Goal: Transaction & Acquisition: Purchase product/service

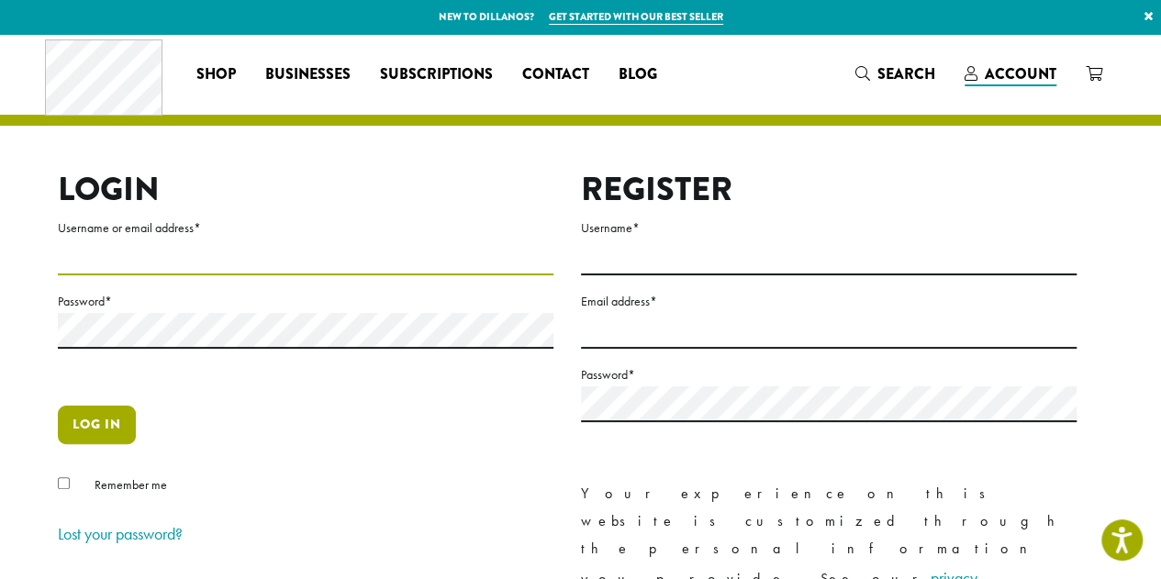
type input "**********"
drag, startPoint x: 105, startPoint y: 427, endPoint x: 116, endPoint y: 428, distance: 11.1
click at [105, 428] on button "Log in" at bounding box center [97, 425] width 78 height 39
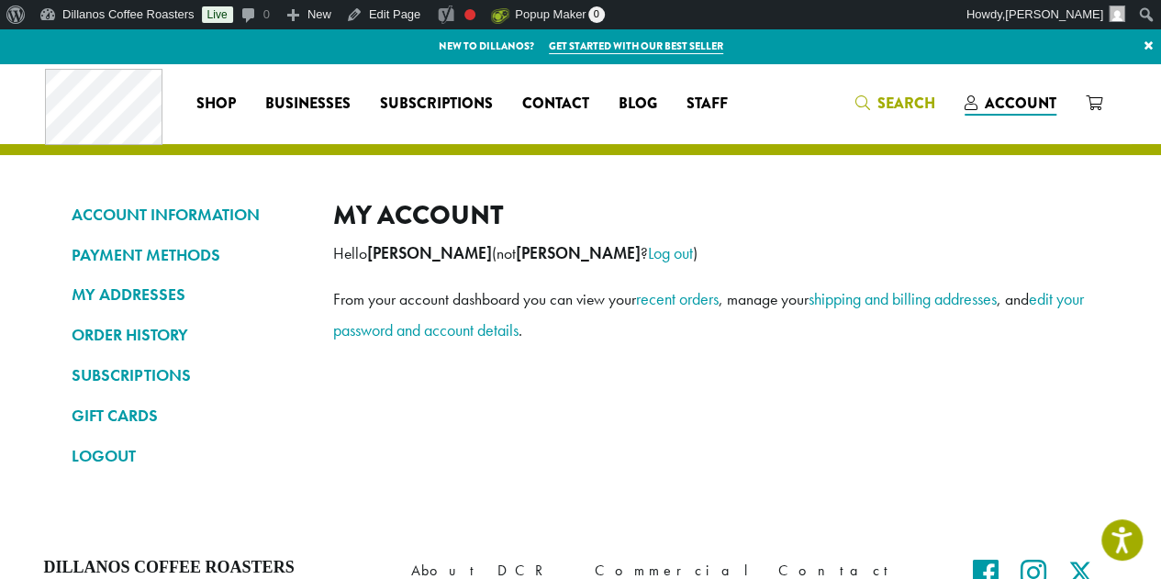
click at [876, 99] on span "Search" at bounding box center [895, 104] width 80 height 23
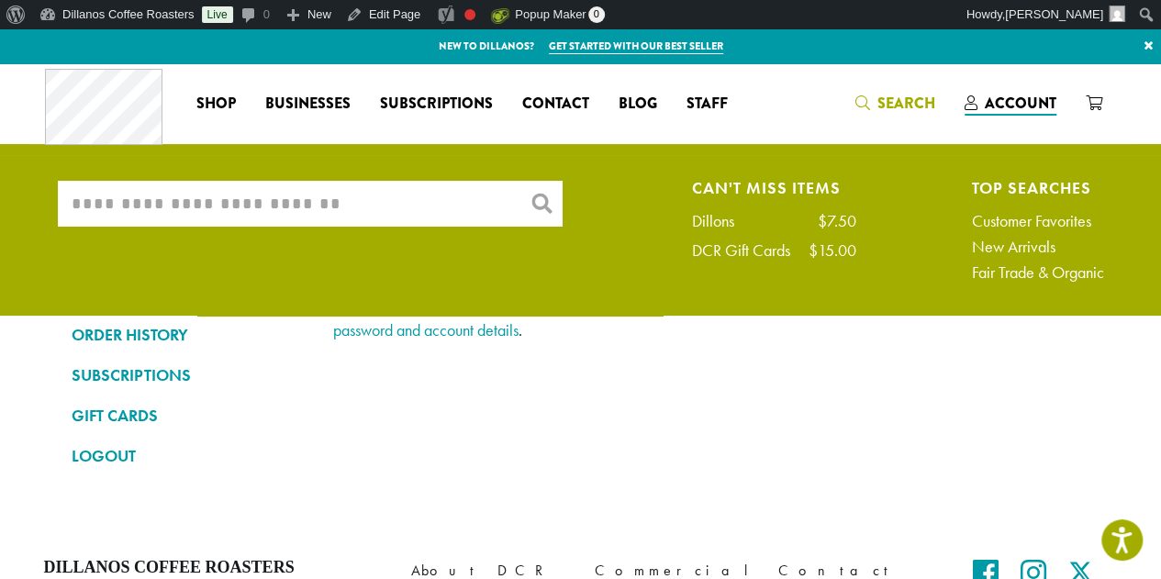
click at [312, 206] on input "What are you searching for?" at bounding box center [310, 204] width 505 height 46
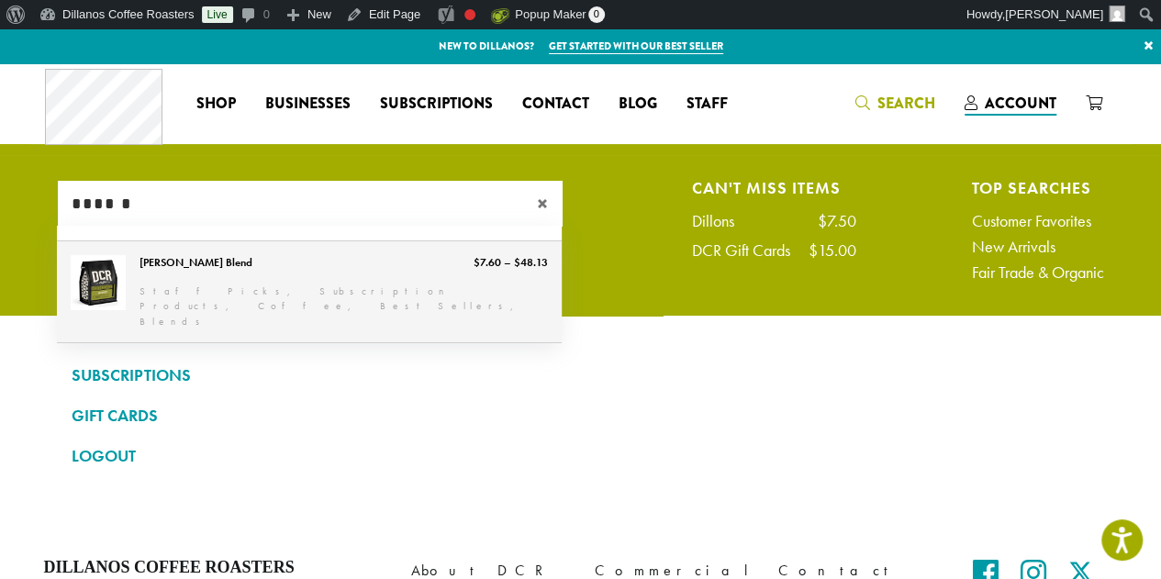
type input "******"
click at [199, 261] on link "[PERSON_NAME] Blend" at bounding box center [309, 292] width 505 height 102
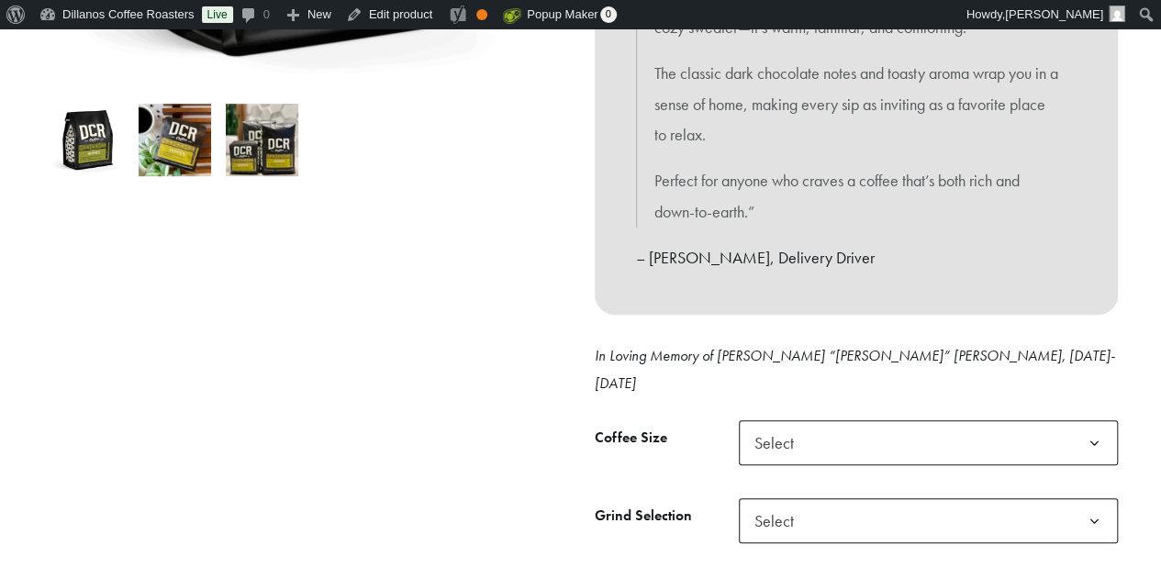
scroll to position [675, 0]
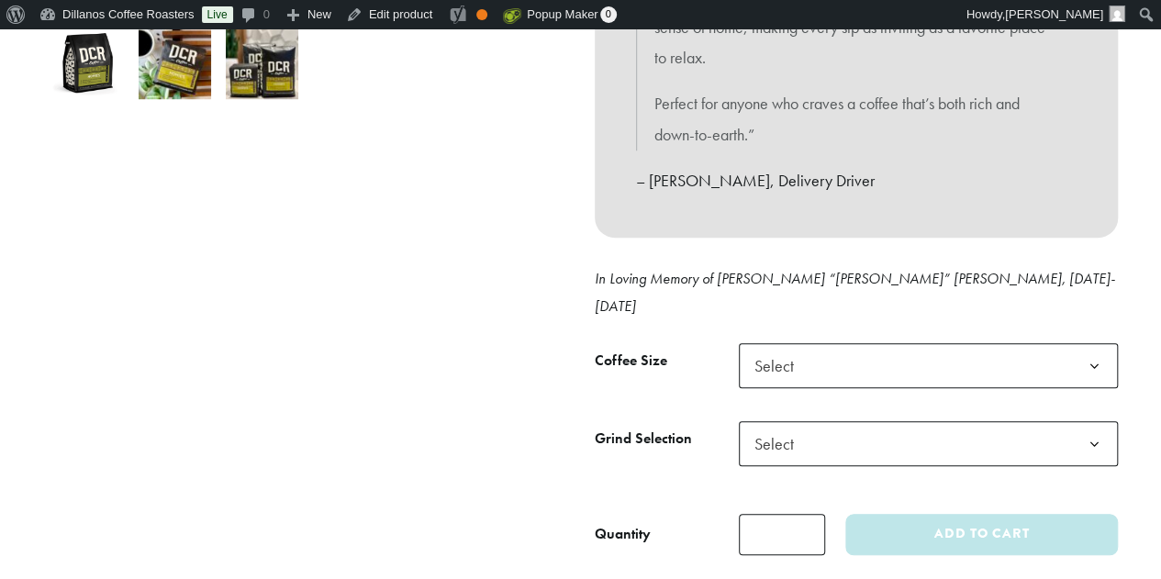
click at [785, 348] on span "Select" at bounding box center [779, 366] width 65 height 36
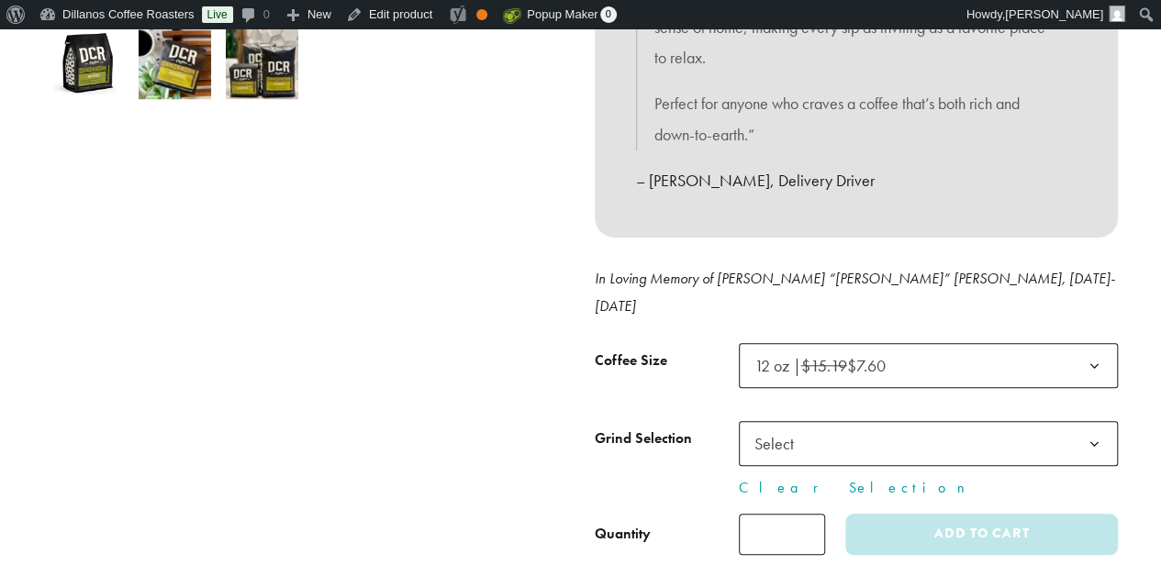
click at [815, 421] on span "Select" at bounding box center [928, 443] width 379 height 45
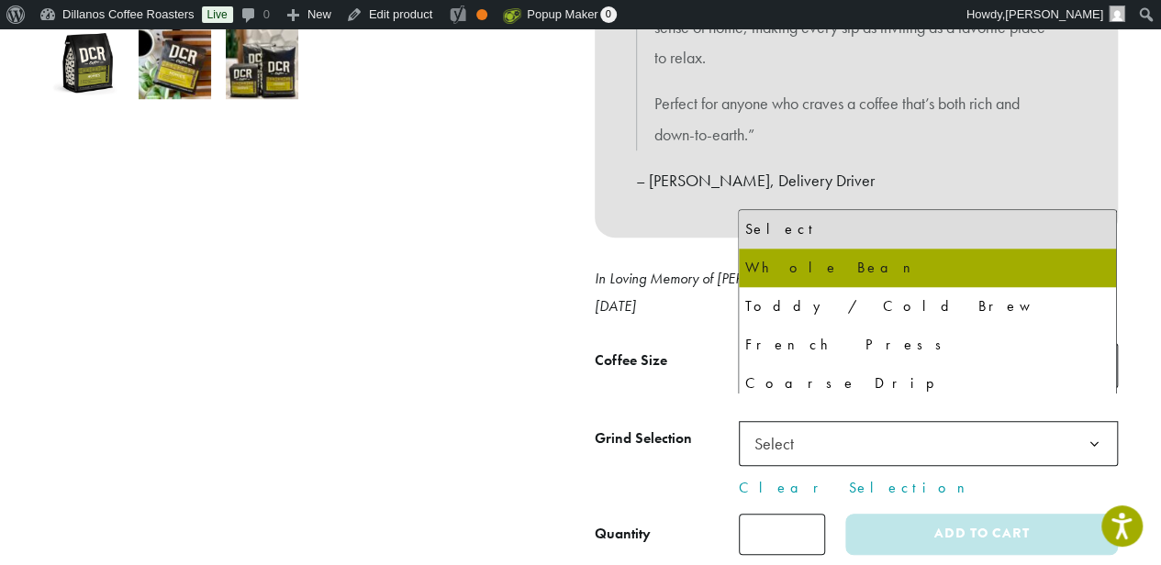
select select "*********"
select select "**********"
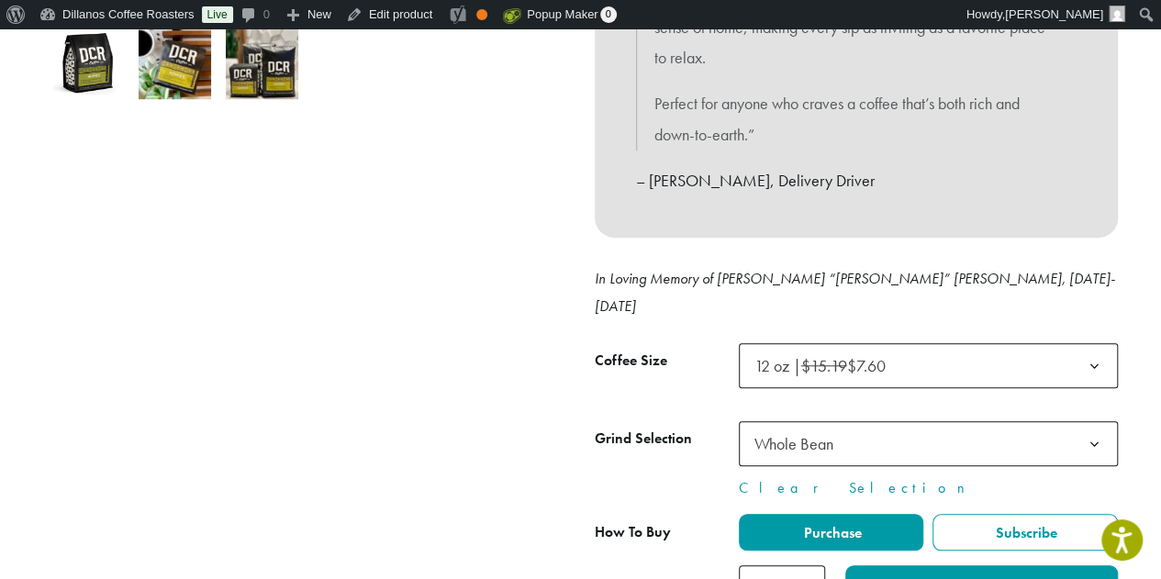
click at [472, 350] on div at bounding box center [305, 83] width 551 height 1046
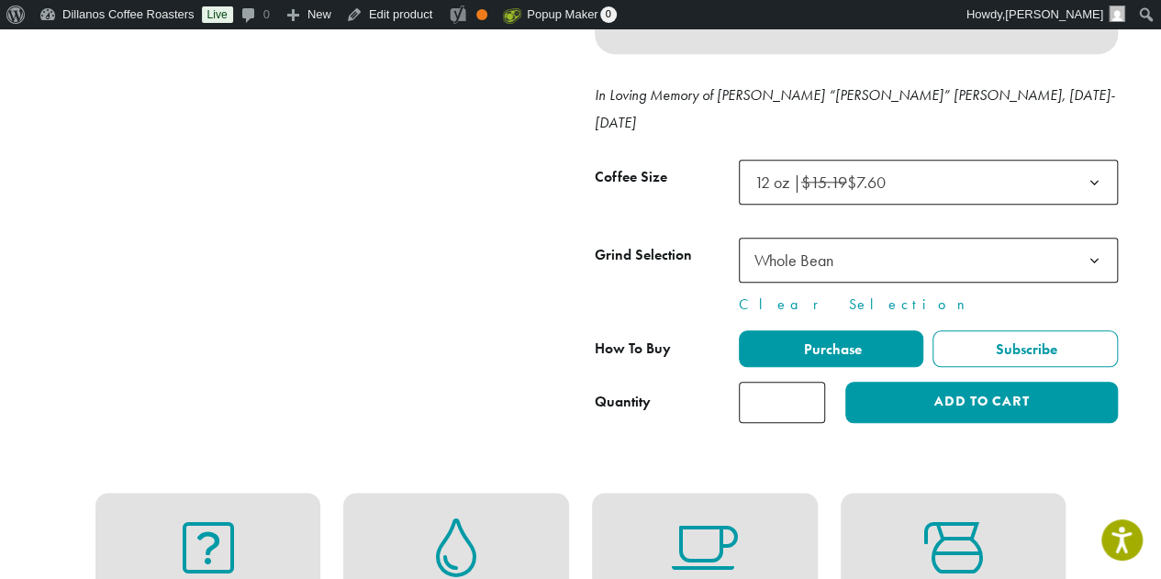
scroll to position [859, 0]
type input "*"
click at [809, 382] on input "*" at bounding box center [782, 402] width 86 height 41
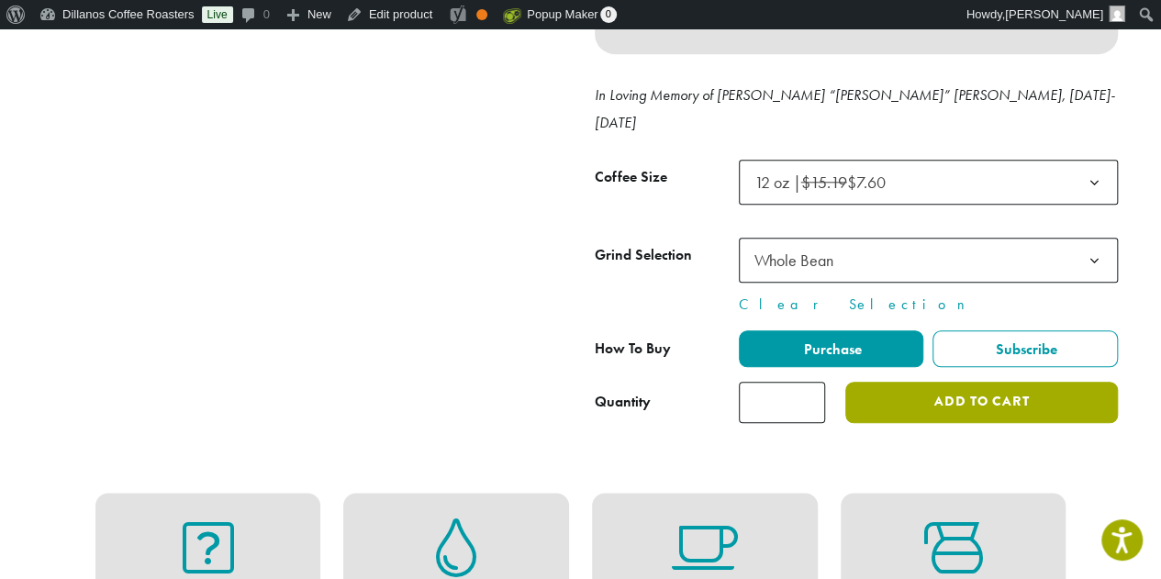
click at [951, 382] on button "Add to cart" at bounding box center [981, 402] width 272 height 41
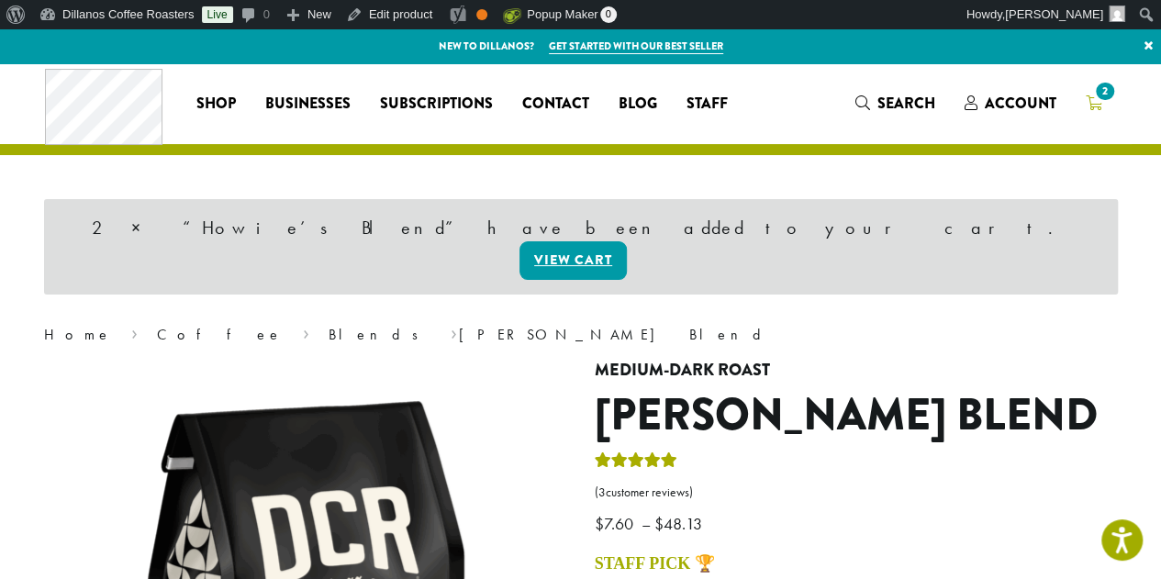
click at [1099, 93] on span "2" at bounding box center [1104, 91] width 25 height 25
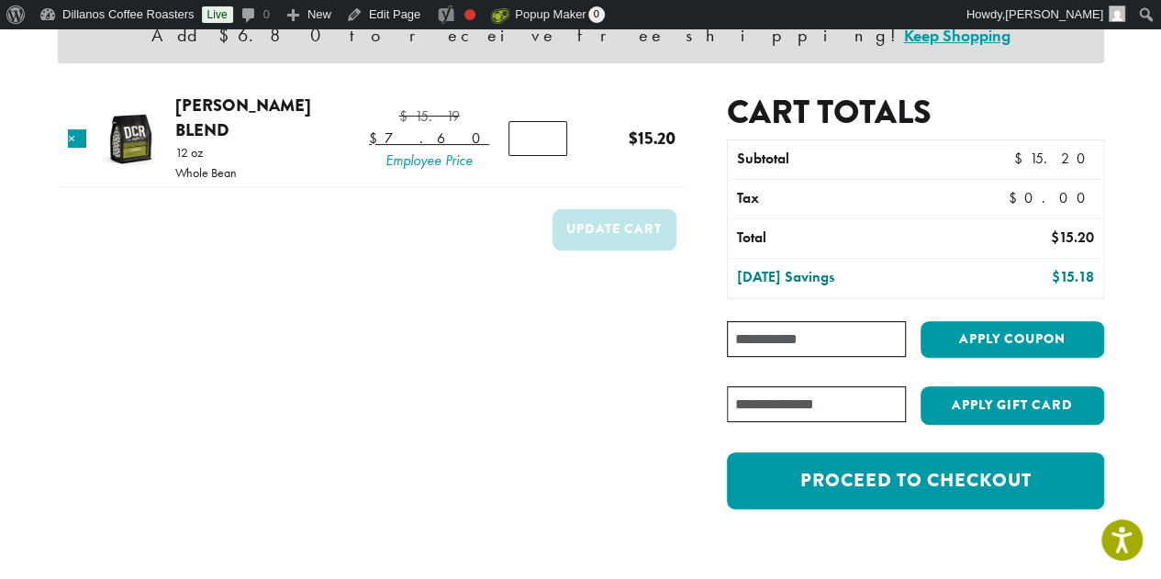
scroll to position [275, 0]
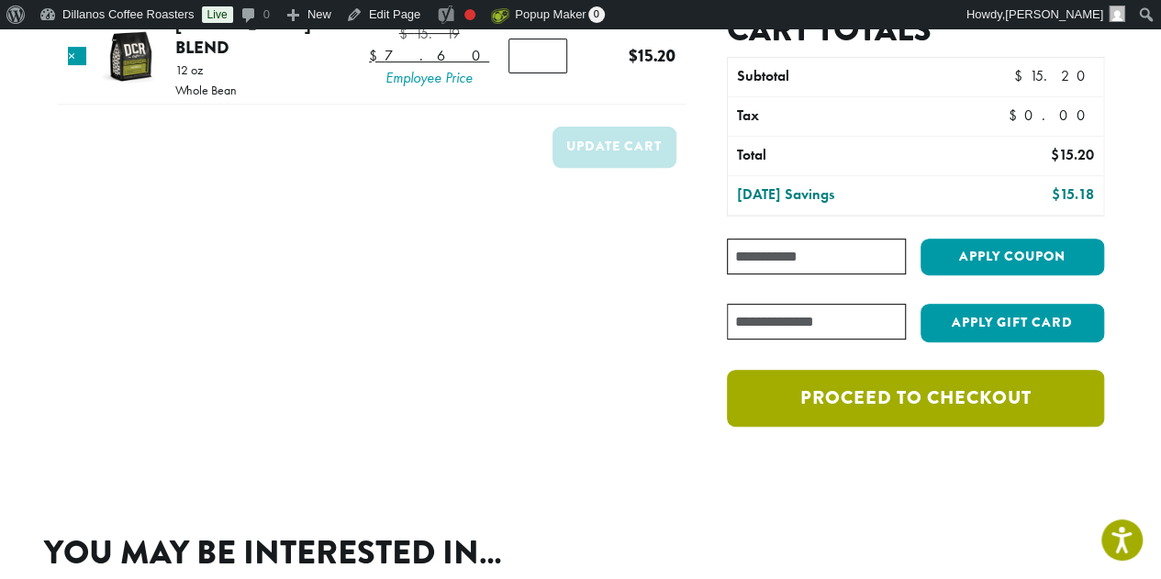
click at [852, 399] on link "Proceed to checkout" at bounding box center [915, 398] width 376 height 57
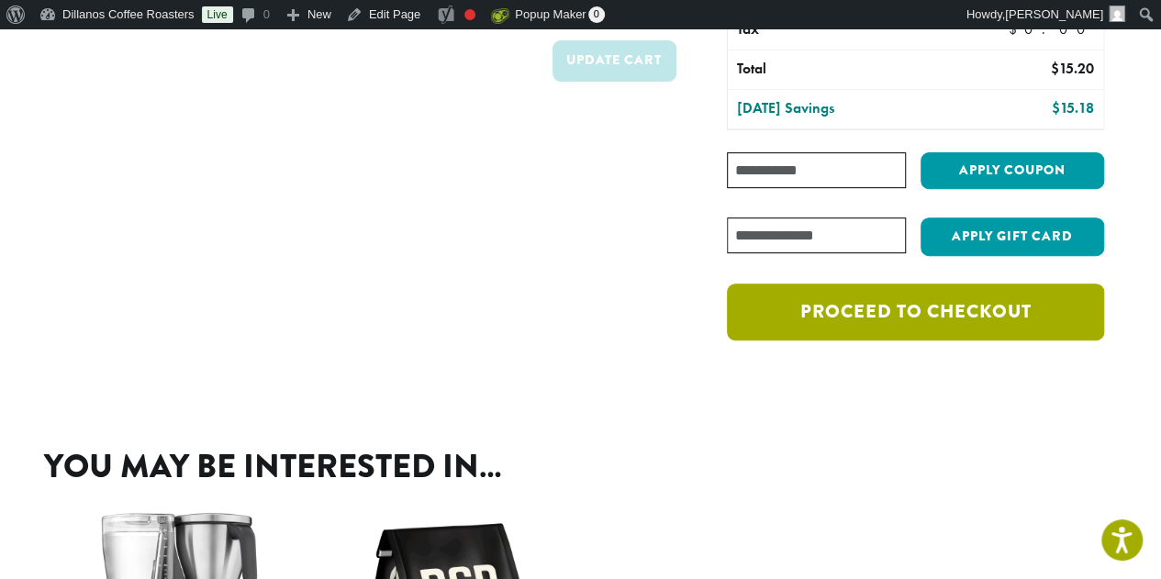
scroll to position [189, 0]
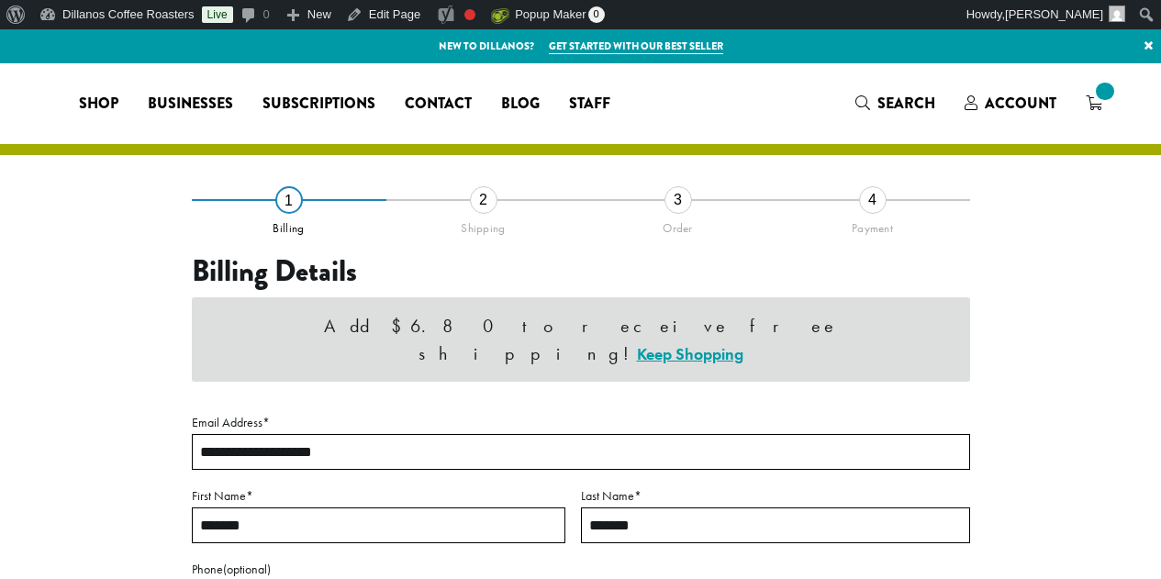
select select "**"
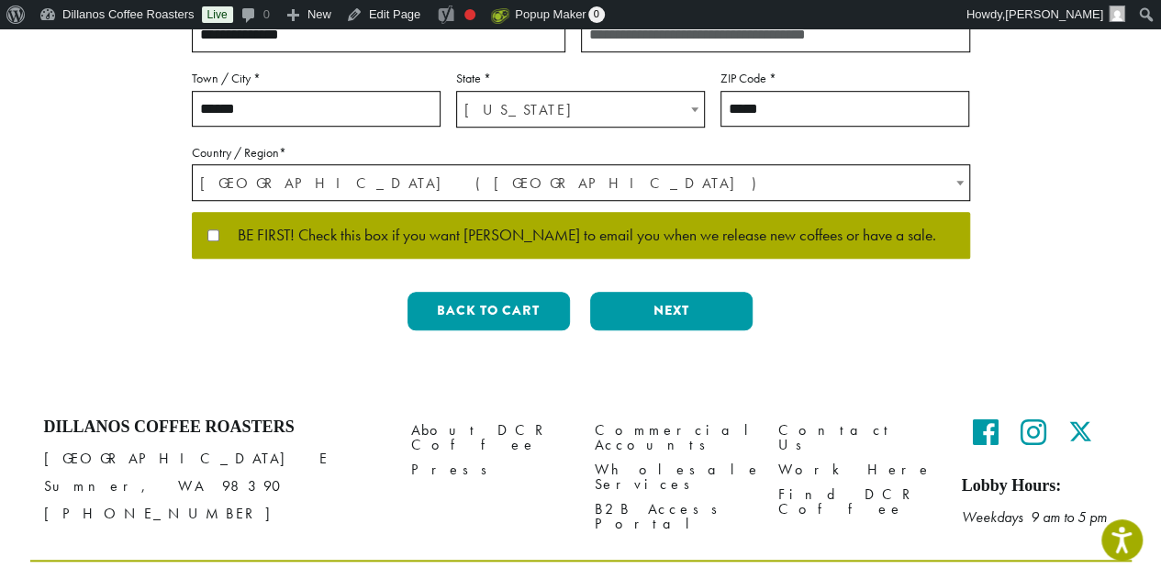
scroll to position [641, 0]
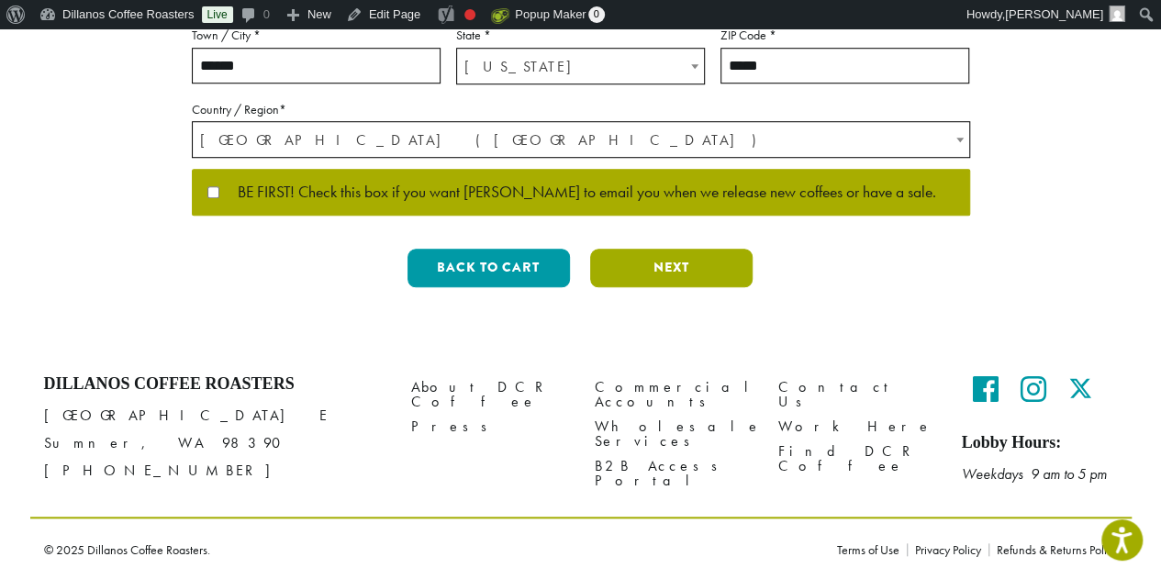
click at [653, 269] on button "Next" at bounding box center [671, 268] width 162 height 39
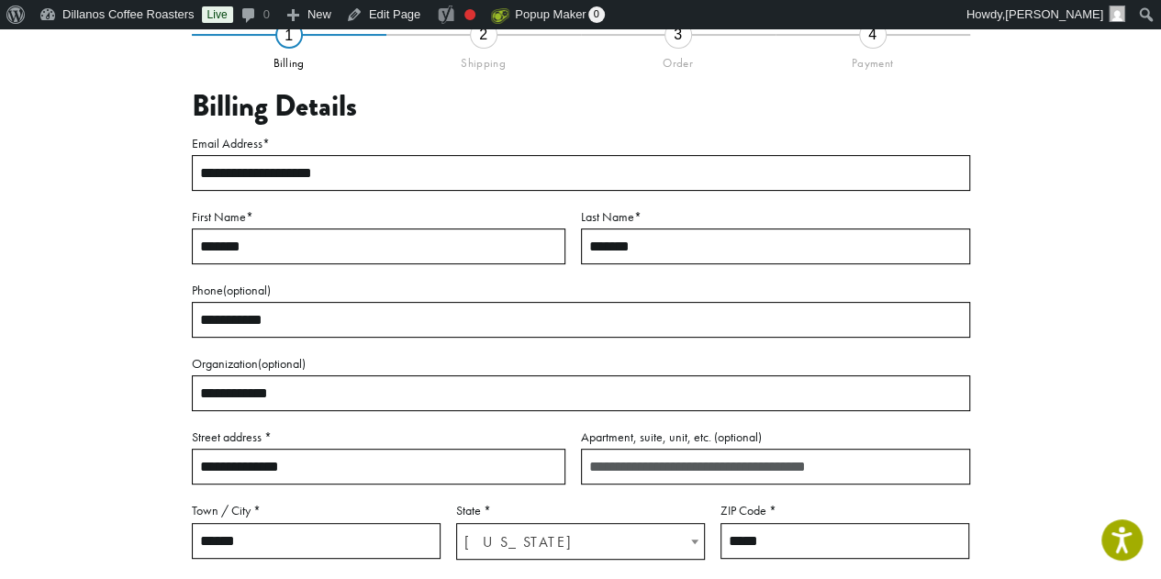
scroll to position [134, 0]
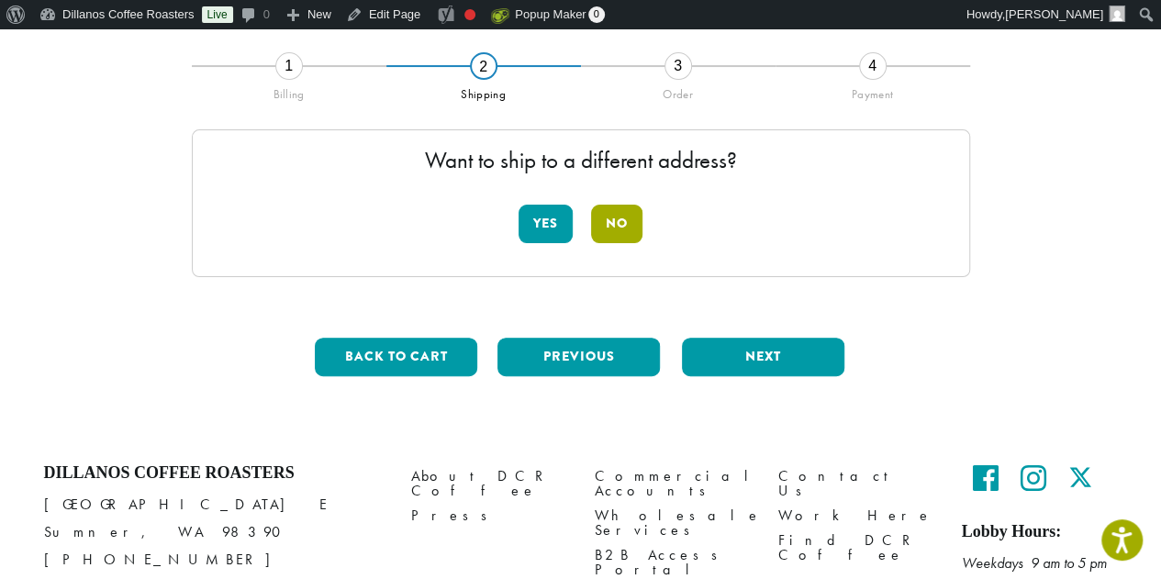
click at [617, 221] on button "No" at bounding box center [616, 224] width 51 height 39
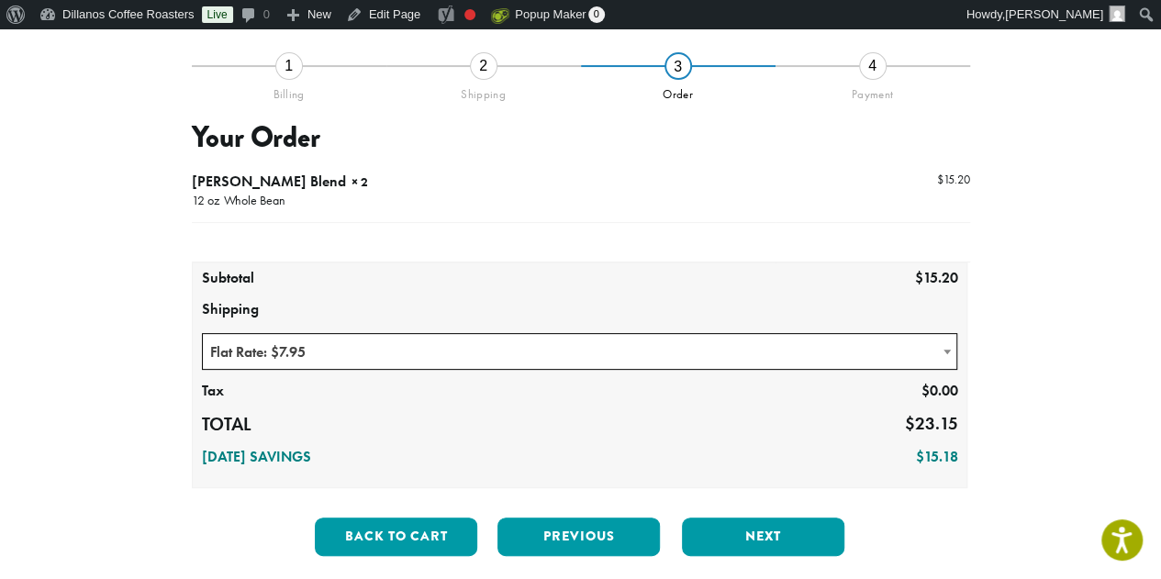
click at [307, 345] on span "Flat Rate: $7.95" at bounding box center [580, 352] width 754 height 36
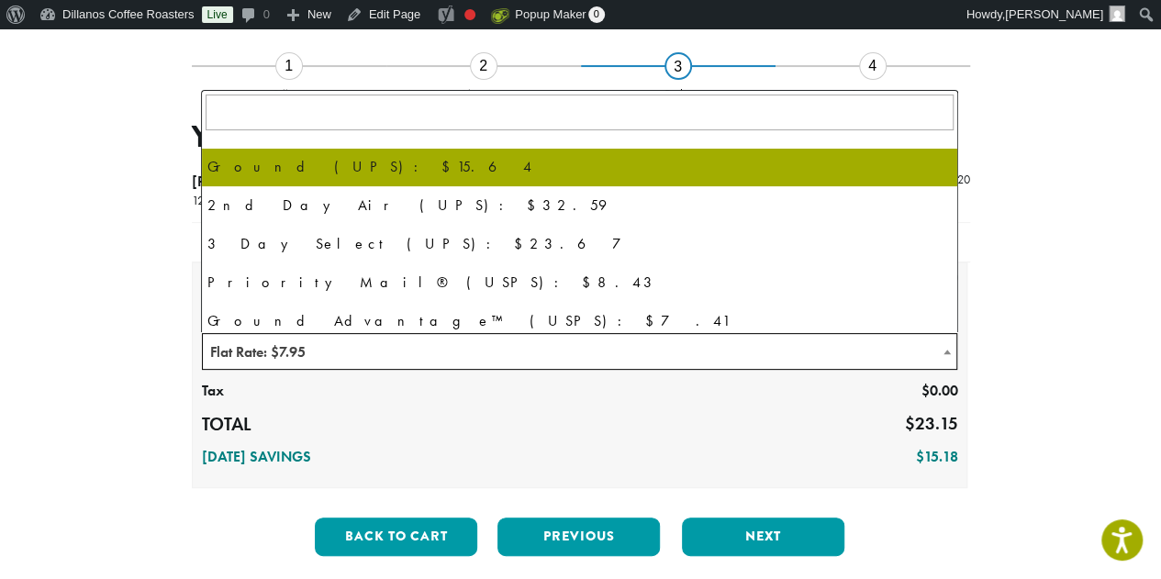
scroll to position [125, 0]
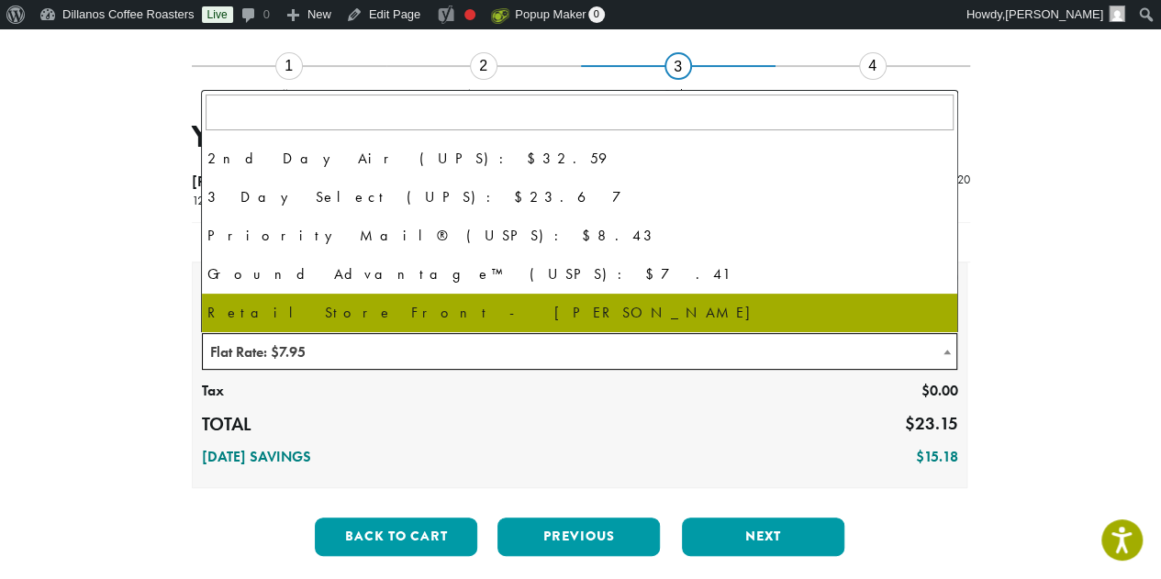
select select "**********"
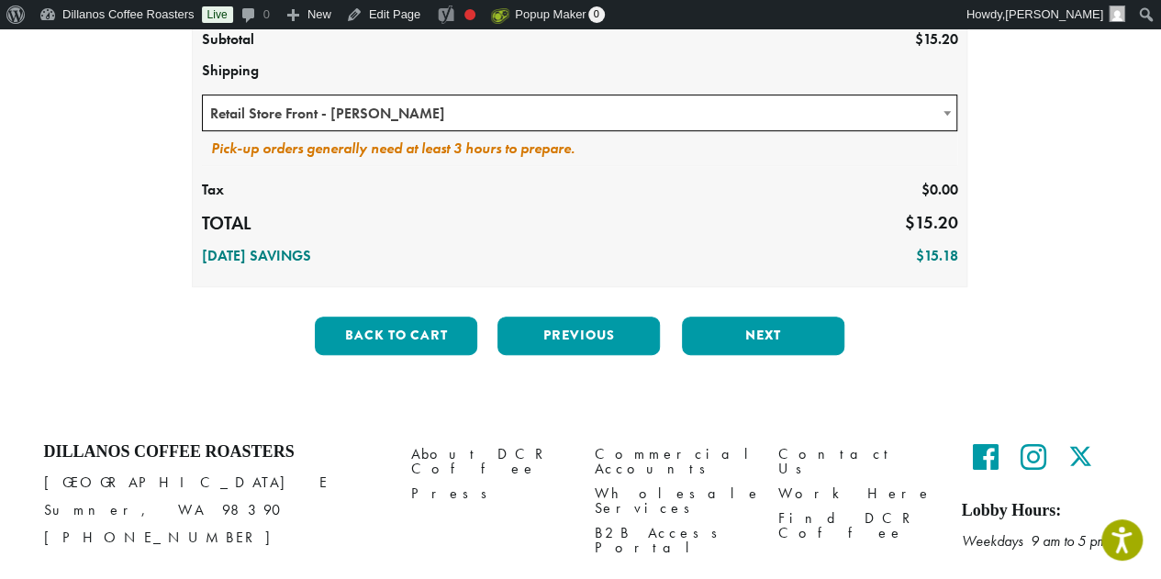
scroll to position [409, 0]
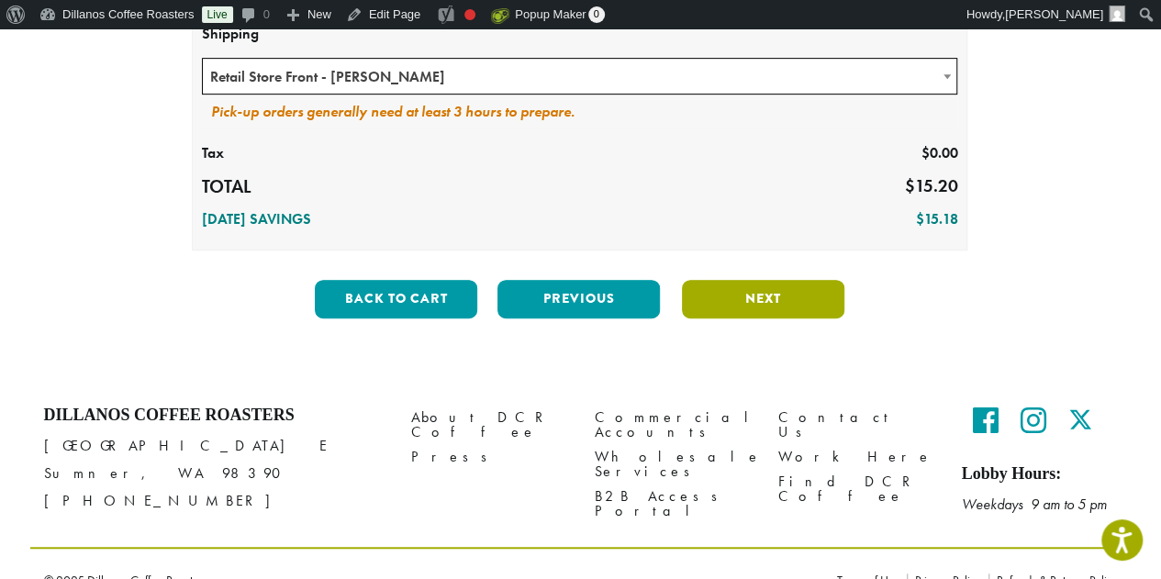
click at [780, 291] on button "Next" at bounding box center [763, 299] width 162 height 39
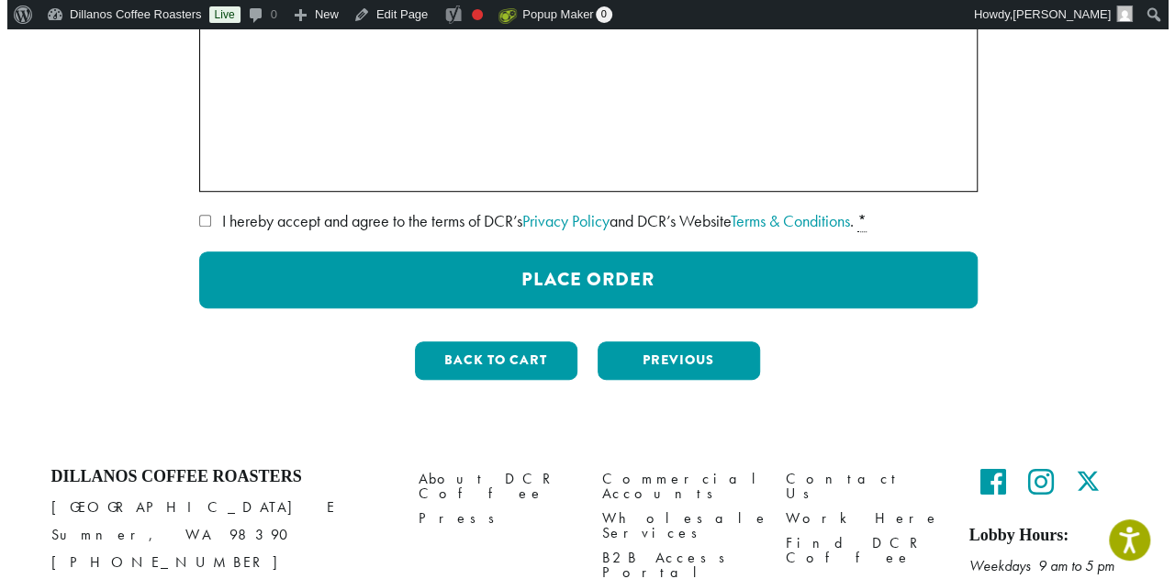
scroll to position [593, 0]
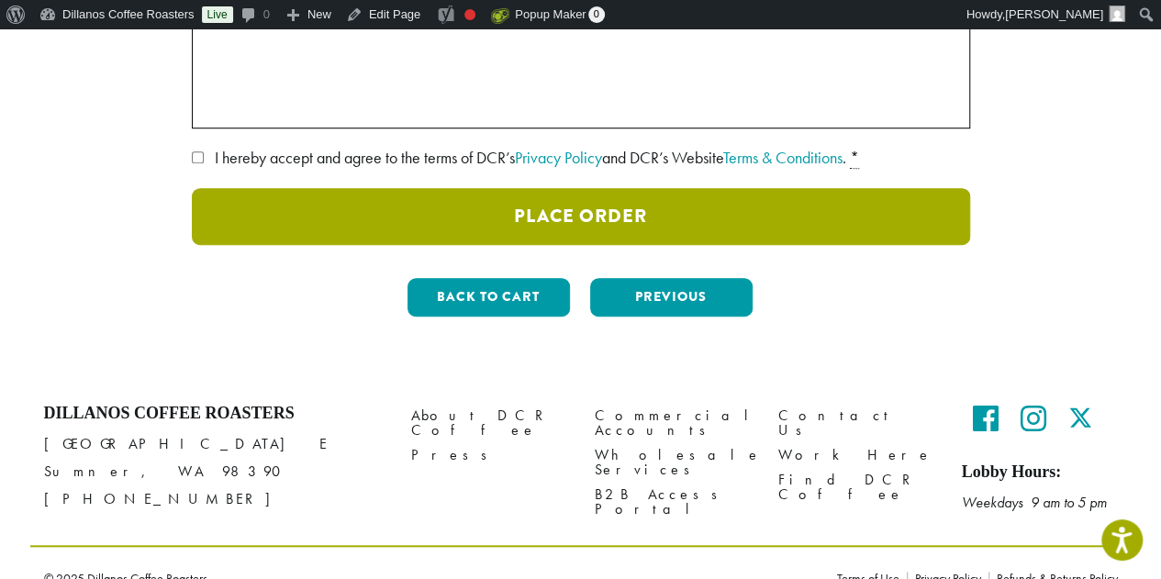
click at [600, 216] on button "Place Order" at bounding box center [581, 216] width 778 height 57
